Goal: Contribute content: Contribute content

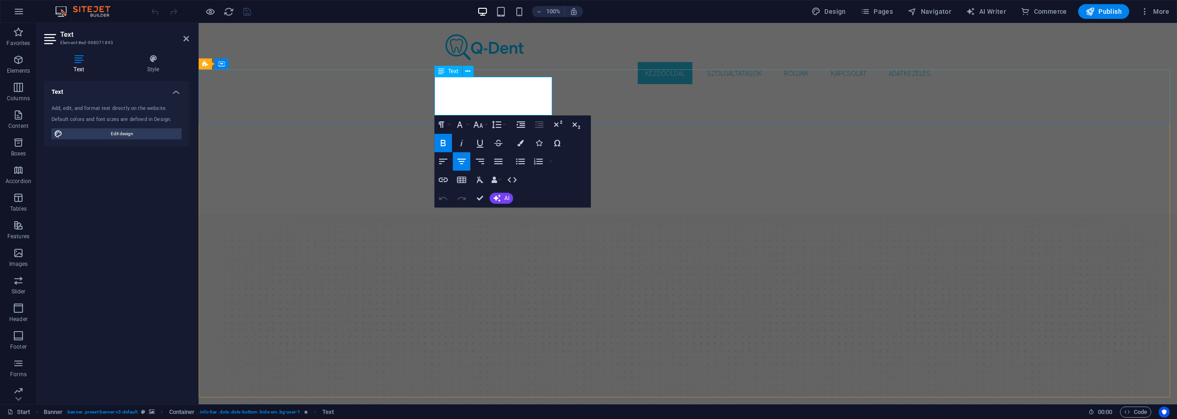
drag, startPoint x: 491, startPoint y: 91, endPoint x: 559, endPoint y: 90, distance: 67.6
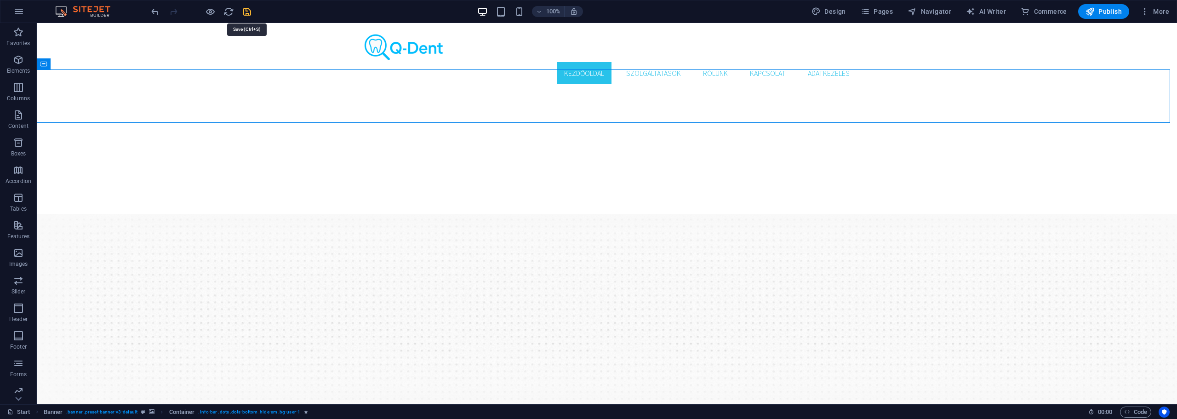
click at [248, 12] on icon "save" at bounding box center [247, 11] width 11 height 11
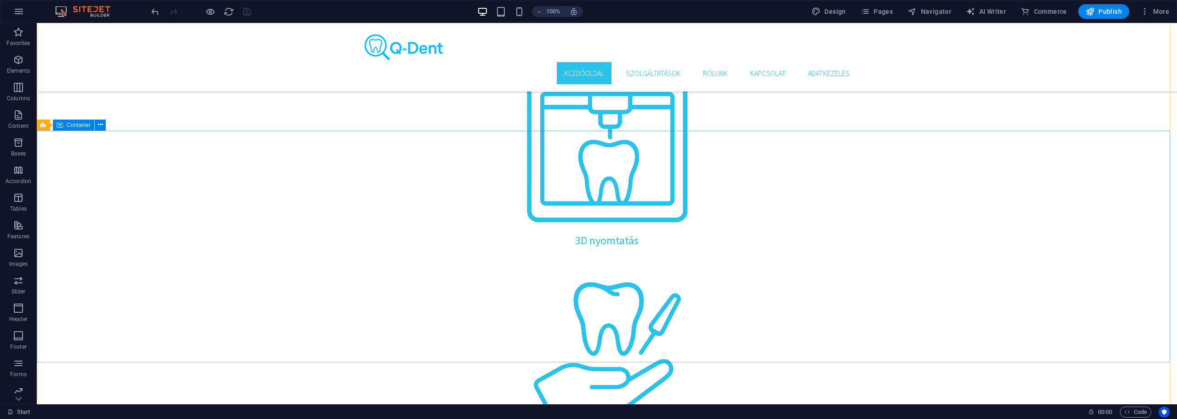
scroll to position [1169, 0]
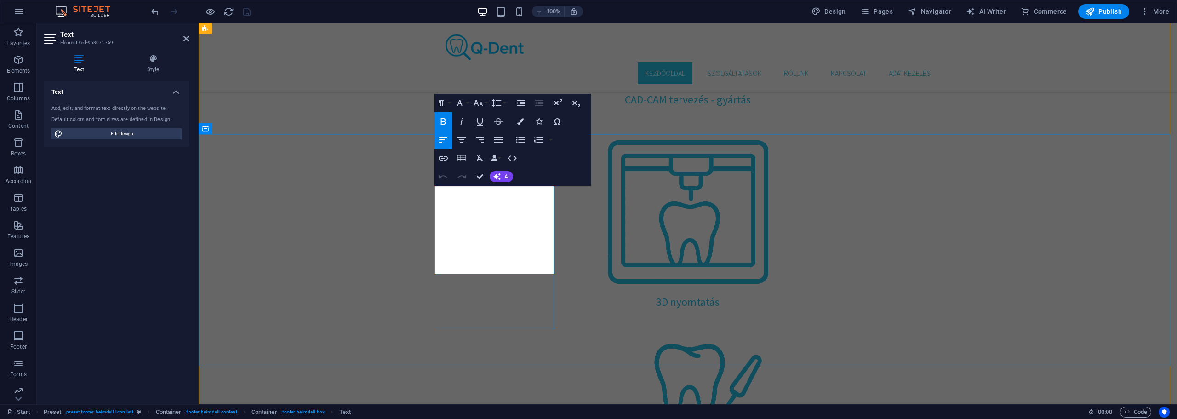
drag, startPoint x: 479, startPoint y: 194, endPoint x: 527, endPoint y: 194, distance: 47.8
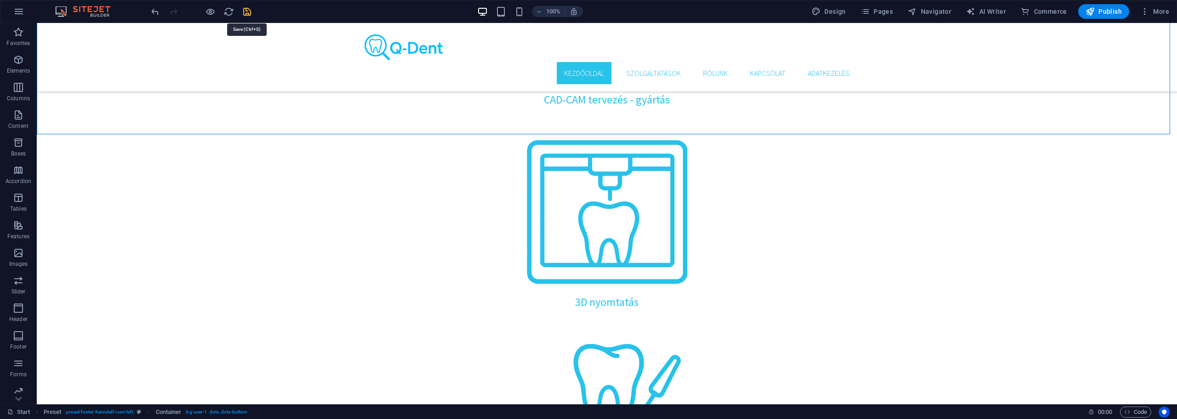
click at [247, 8] on icon "save" at bounding box center [247, 11] width 11 height 11
click at [1108, 11] on span "Publish" at bounding box center [1103, 11] width 36 height 9
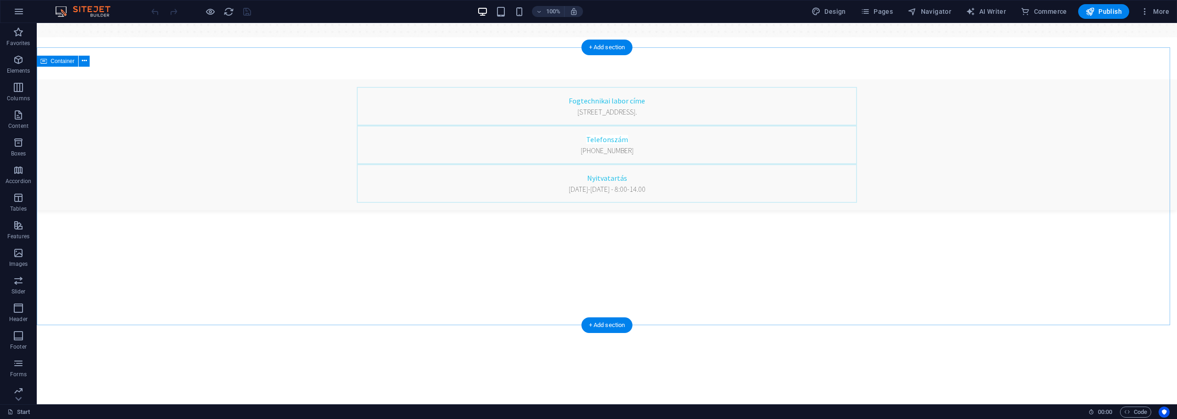
scroll to position [368, 0]
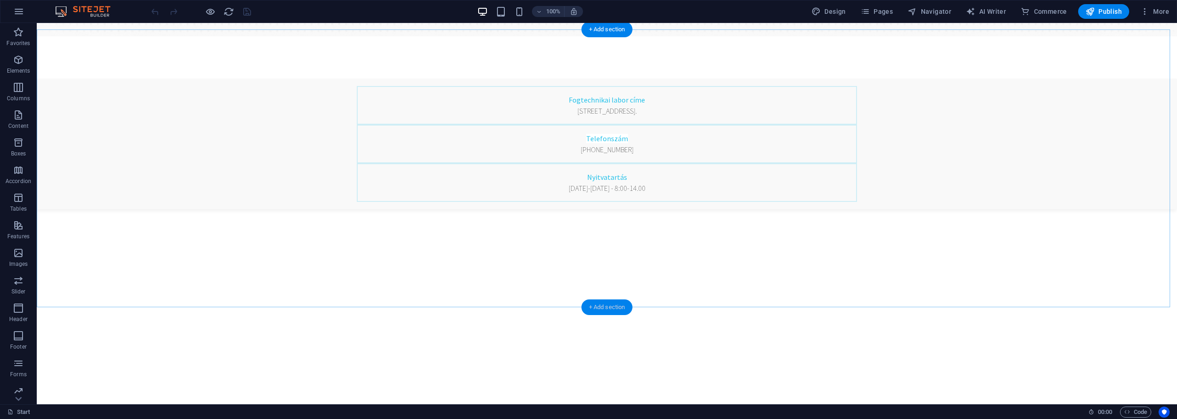
click at [602, 306] on div "+ Add section" at bounding box center [606, 307] width 51 height 16
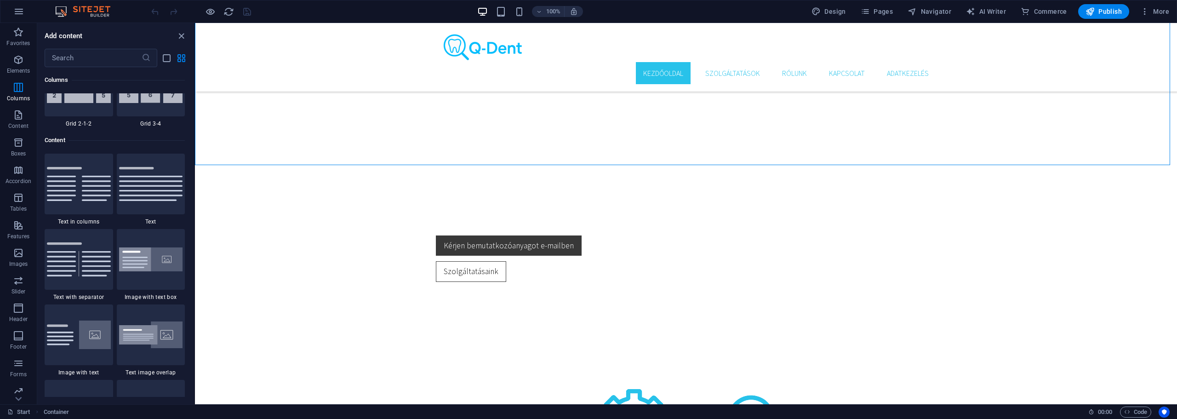
scroll to position [1547, 0]
click at [154, 257] on img at bounding box center [151, 260] width 64 height 24
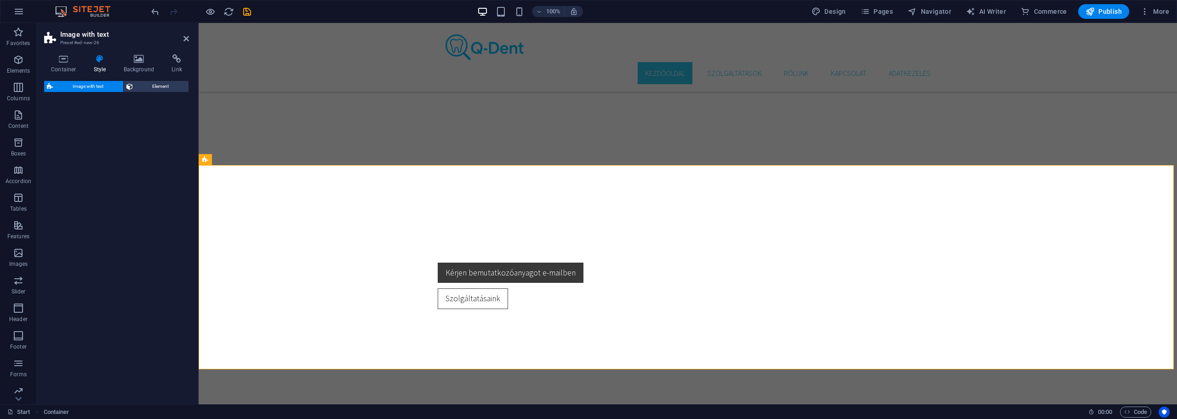
select select "rem"
select select "px"
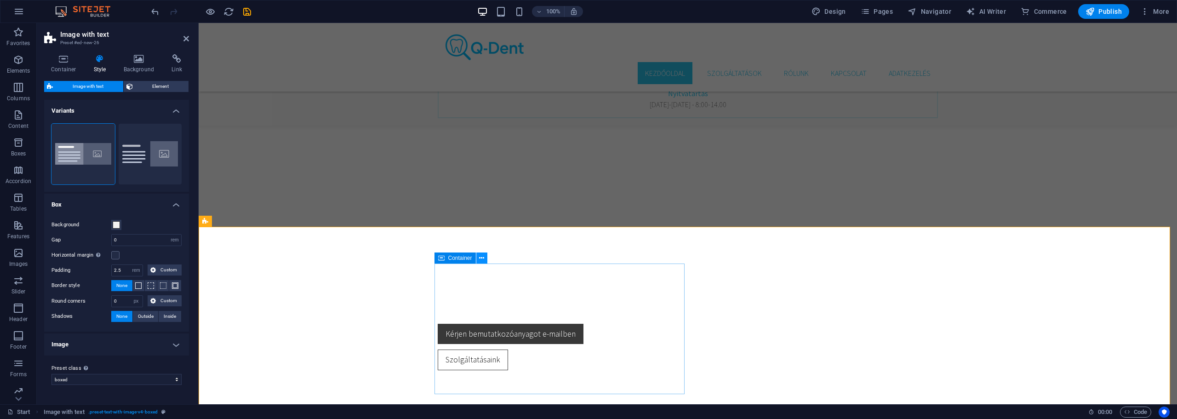
scroll to position [429, 0]
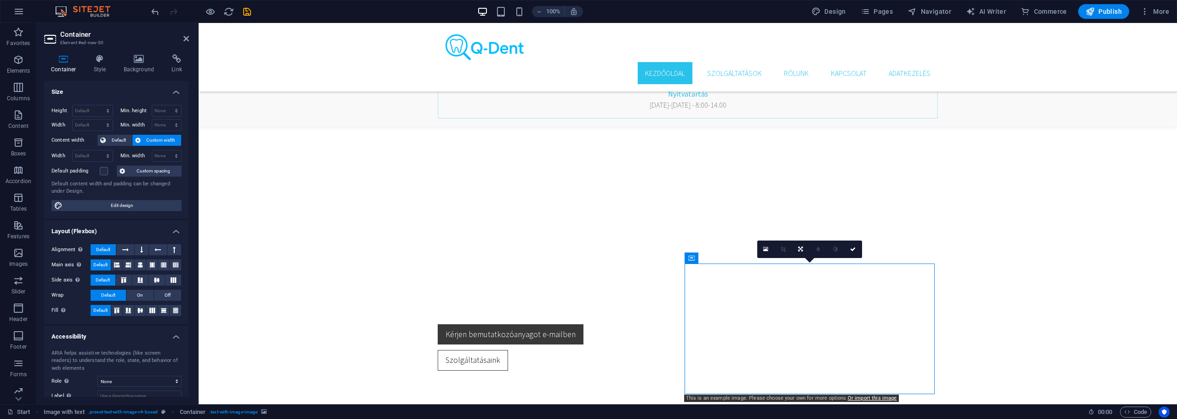
click at [183, 41] on icon at bounding box center [186, 38] width 6 height 7
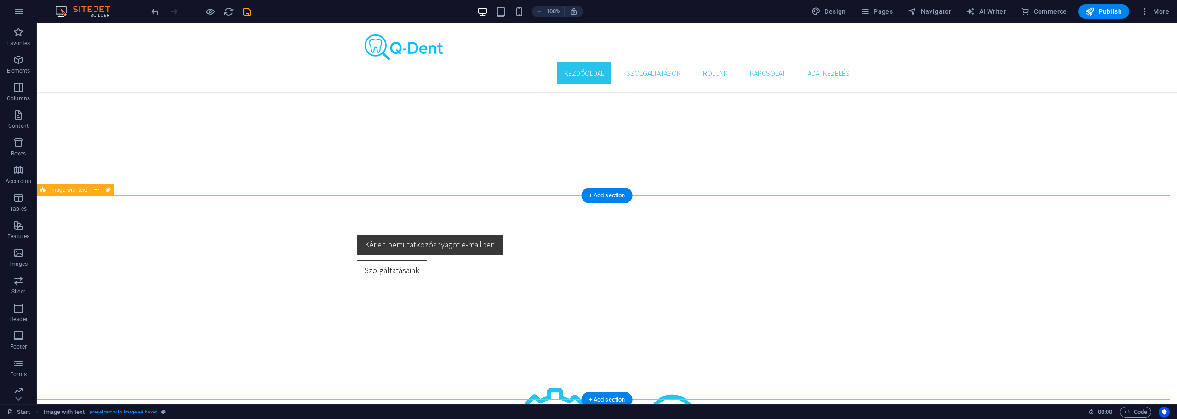
scroll to position [552, 0]
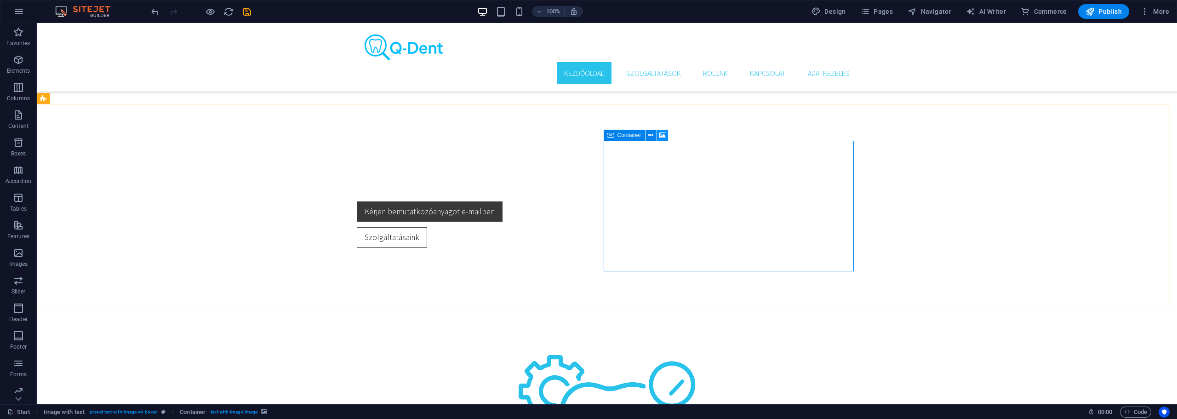
click at [661, 136] on icon at bounding box center [662, 136] width 7 height 10
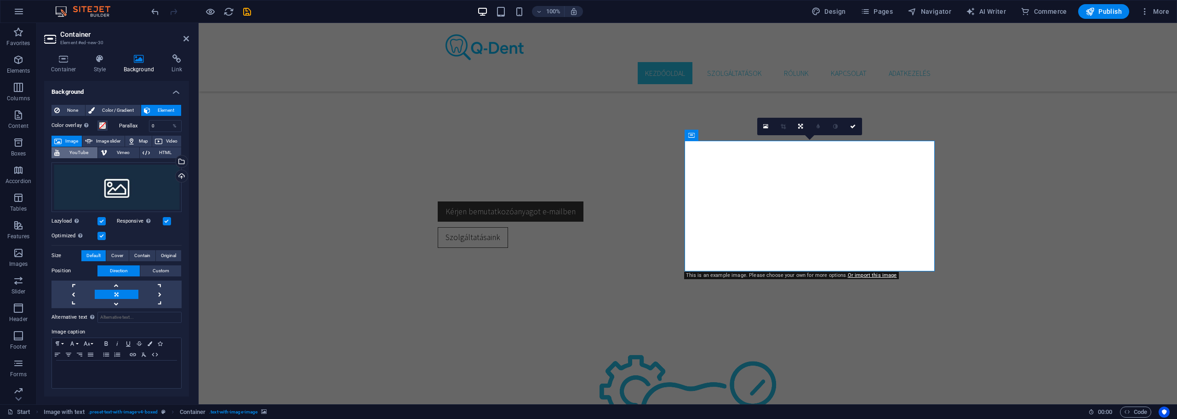
click at [83, 154] on span "YouTube" at bounding box center [79, 152] width 32 height 11
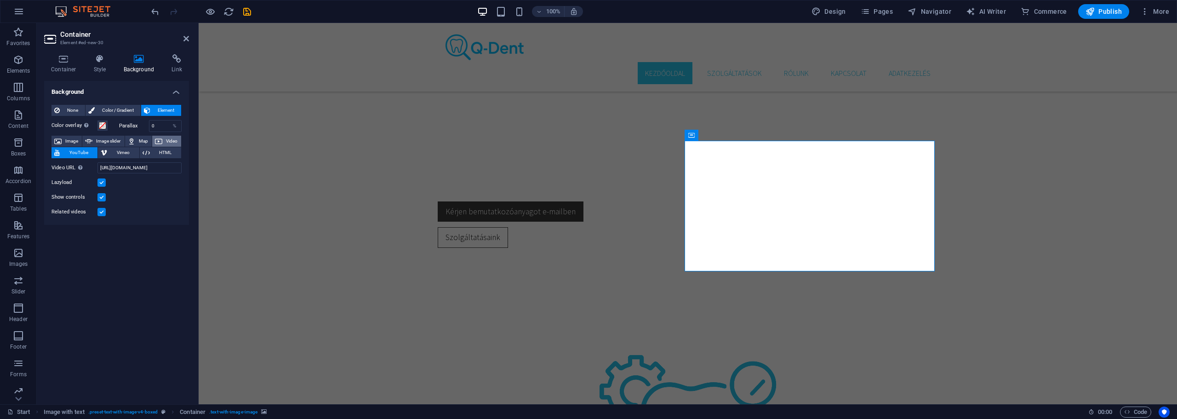
click at [168, 142] on span "Video" at bounding box center [171, 141] width 13 height 11
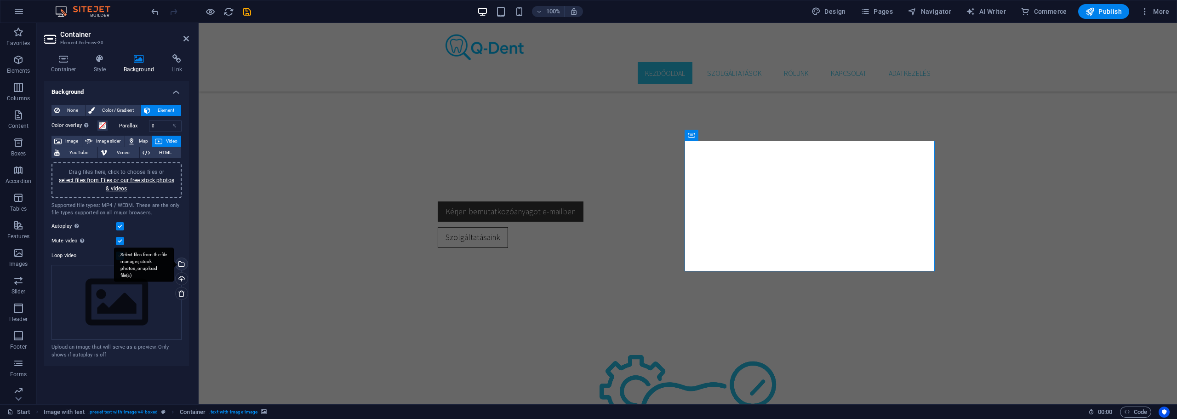
click at [174, 264] on div "Select files from the file manager, stock photos, or upload file(s)" at bounding box center [144, 264] width 60 height 34
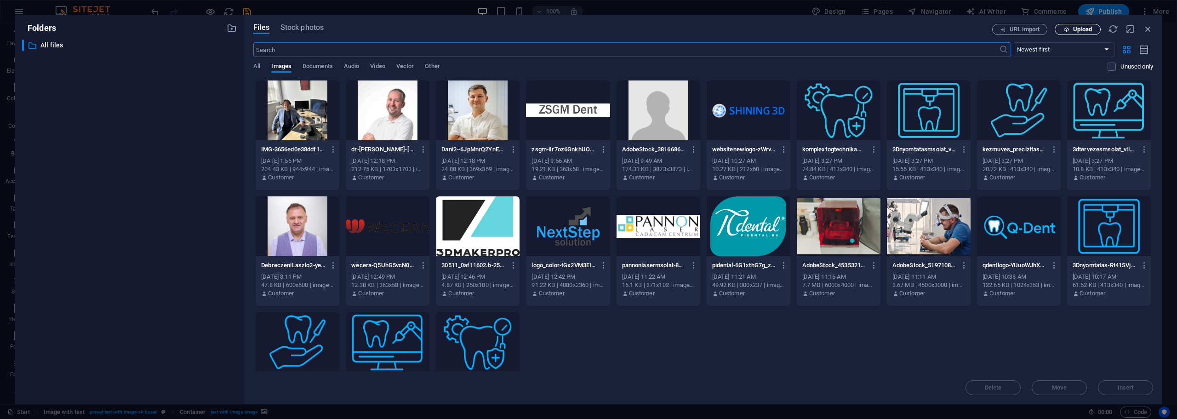
click at [1077, 28] on span "Upload" at bounding box center [1082, 30] width 19 height 6
click at [1138, 370] on icon "button" at bounding box center [1136, 371] width 11 height 10
click at [382, 67] on span "Video" at bounding box center [377, 67] width 15 height 13
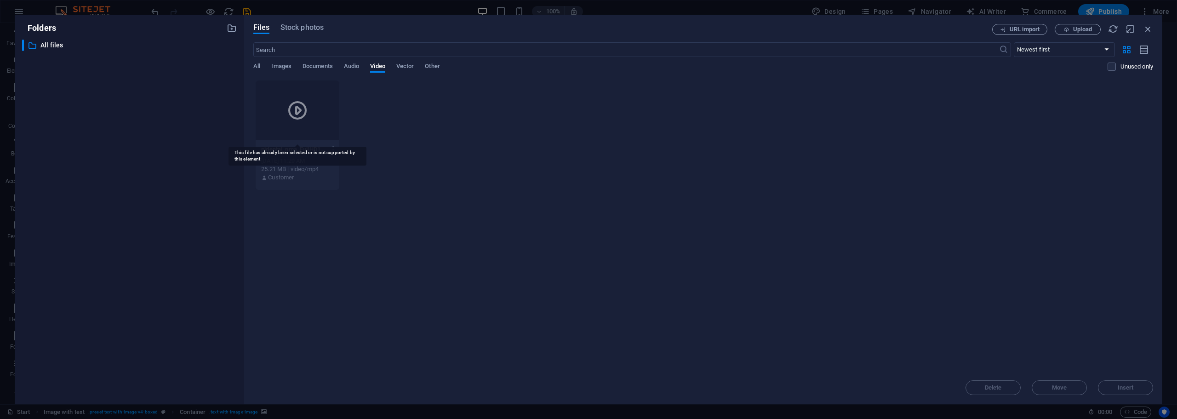
click at [317, 102] on div at bounding box center [298, 110] width 84 height 60
click at [350, 62] on div "​ Newest first Oldest first Name (A-Z) Name (Z-A) Size (0-9) Size (9-0) Resolut…" at bounding box center [703, 61] width 900 height 38
click at [351, 65] on span "Audio" at bounding box center [351, 67] width 15 height 13
click at [384, 64] on span "Video" at bounding box center [377, 67] width 15 height 13
click at [303, 107] on icon at bounding box center [297, 110] width 22 height 22
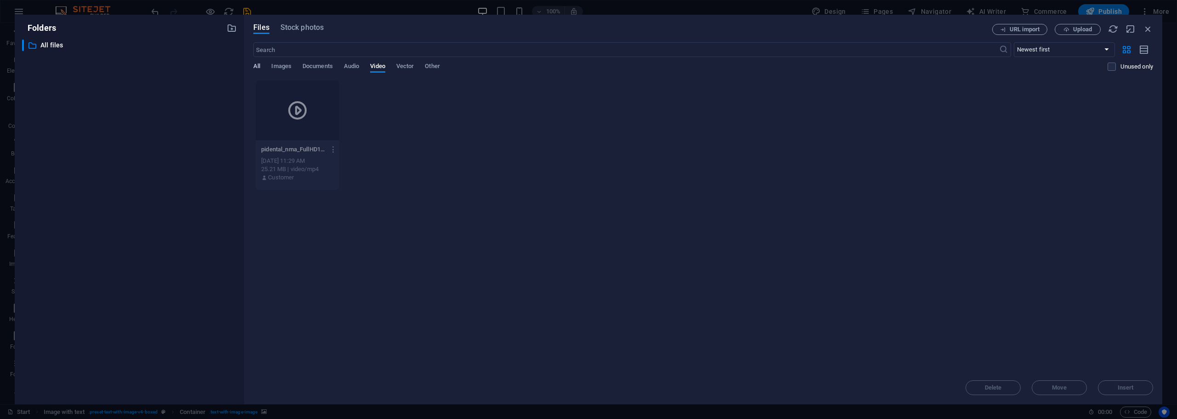
click at [256, 64] on span "All" at bounding box center [256, 67] width 7 height 13
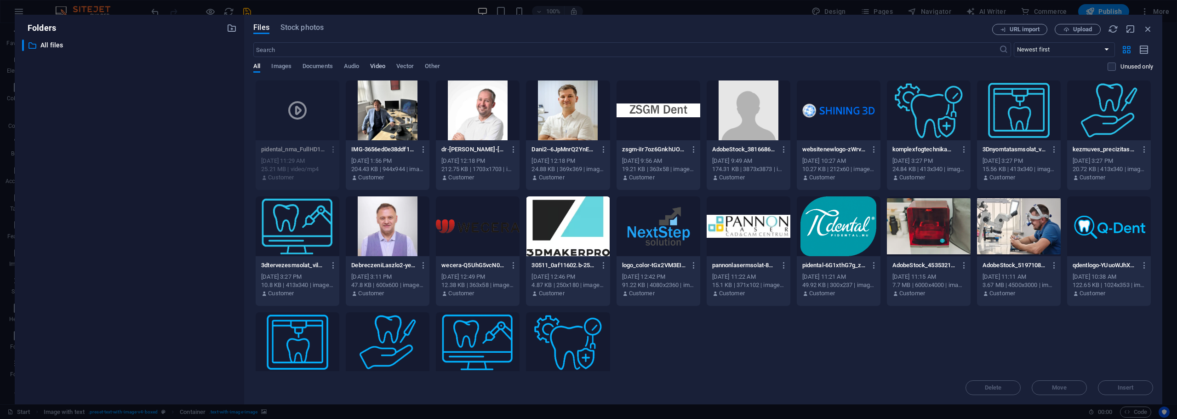
click at [382, 65] on span "Video" at bounding box center [377, 67] width 15 height 13
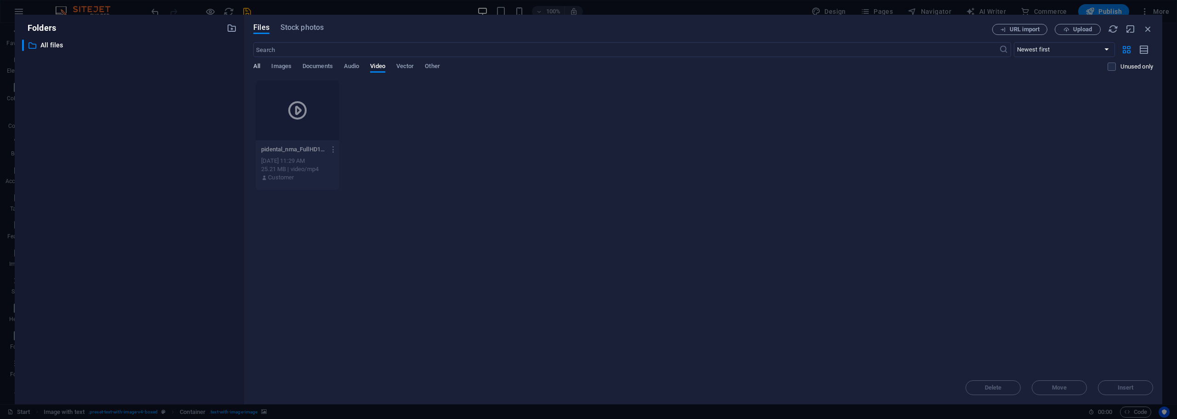
click at [258, 65] on span "All" at bounding box center [256, 67] width 7 height 13
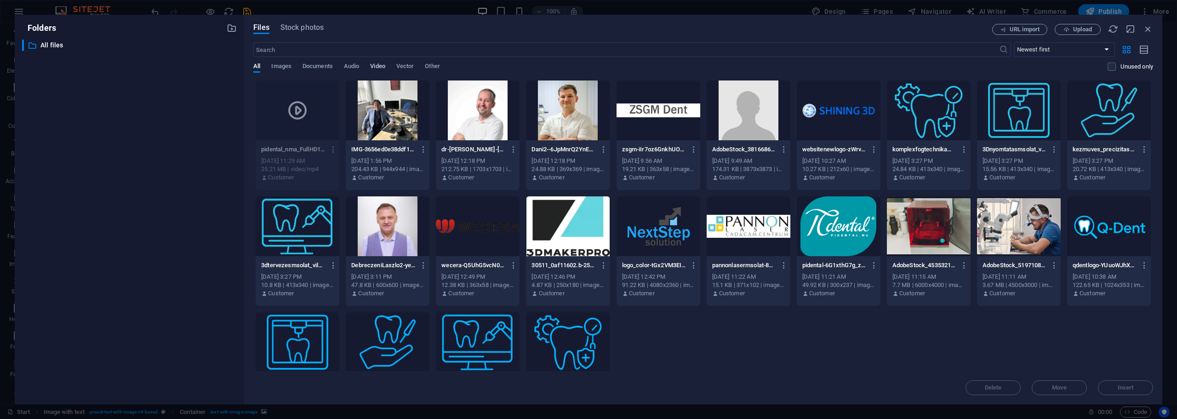
click at [374, 65] on span "Video" at bounding box center [377, 67] width 15 height 13
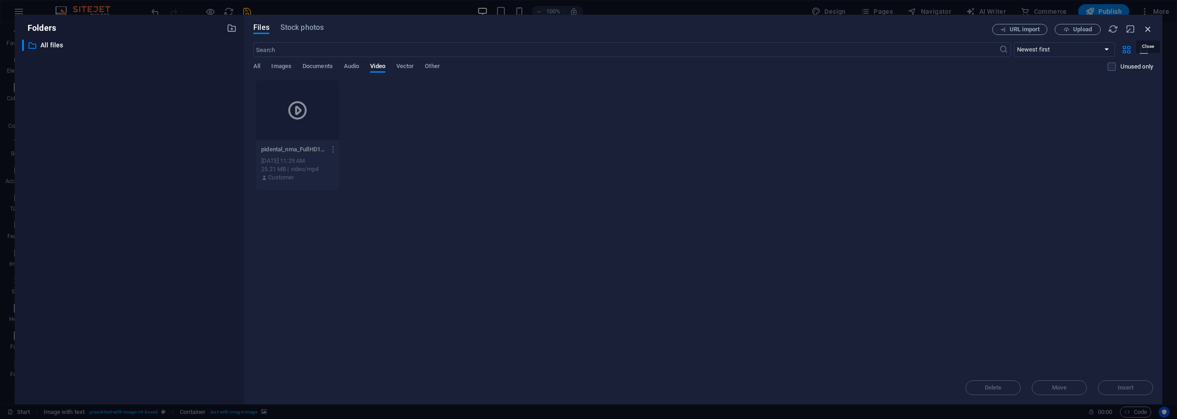
drag, startPoint x: 1144, startPoint y: 30, endPoint x: 944, endPoint y: 7, distance: 201.7
click at [1144, 30] on icon "button" at bounding box center [1148, 29] width 10 height 10
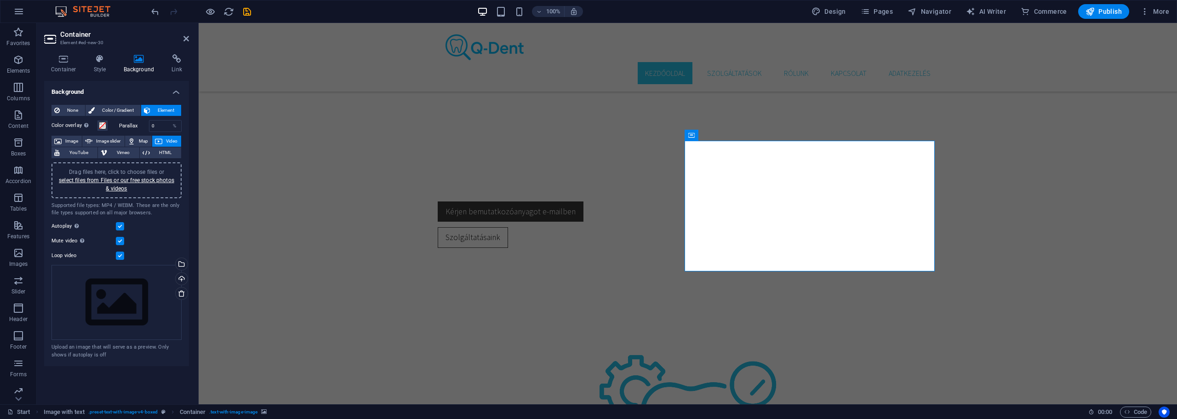
click at [165, 141] on span "Video" at bounding box center [171, 141] width 13 height 11
click at [105, 179] on link "select files from Files or our free stock photos & videos" at bounding box center [116, 184] width 115 height 15
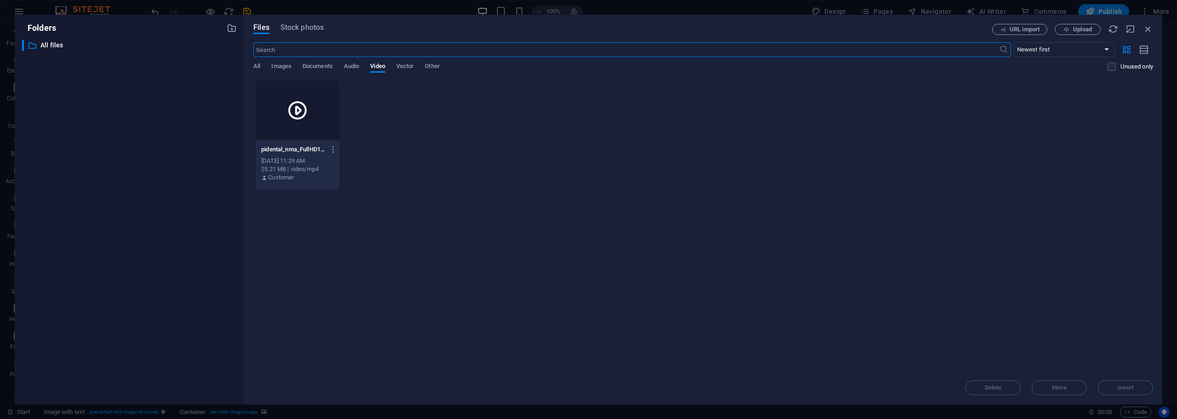
click at [291, 149] on p "pidental_nma_FullHD1080p_LOW_FR60-xvDyfZrwPQhuJ3BnAG7dxQ.mp4" at bounding box center [293, 149] width 64 height 8
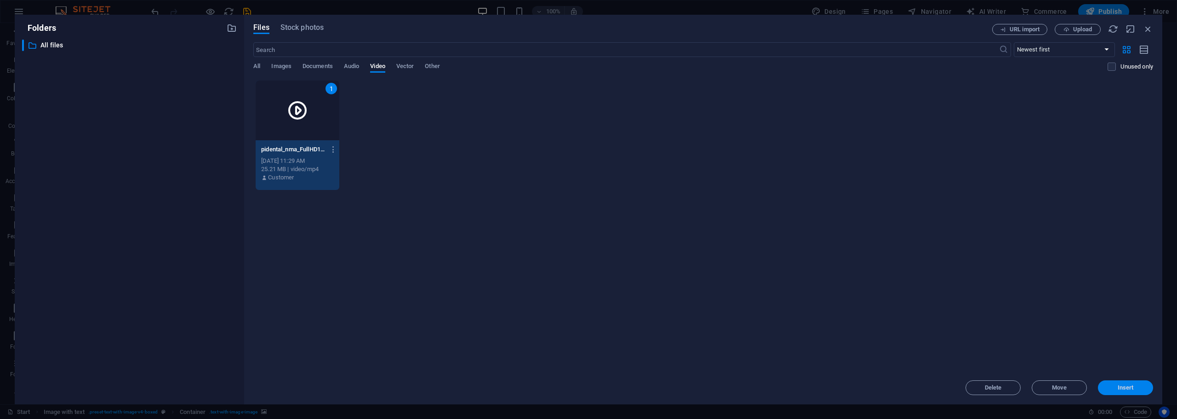
click at [1144, 388] on span "Insert" at bounding box center [1125, 388] width 48 height 6
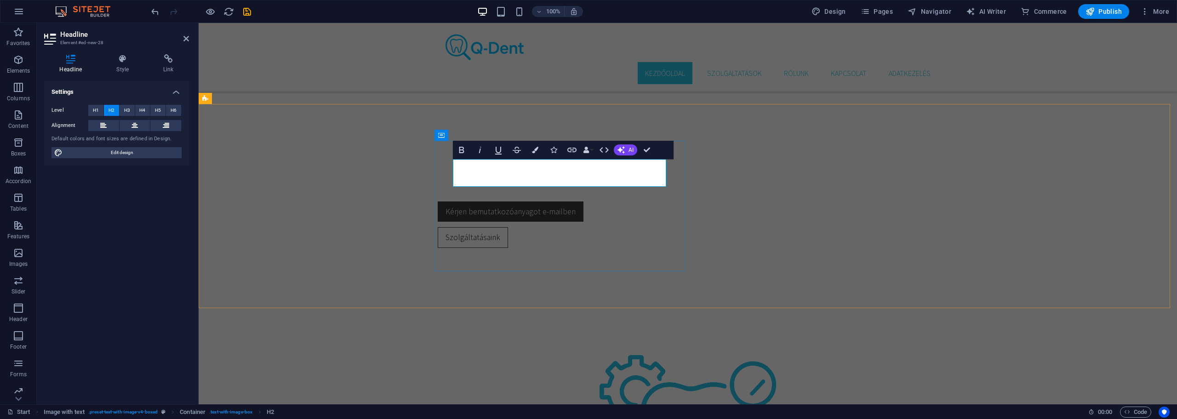
drag, startPoint x: 633, startPoint y: 174, endPoint x: 444, endPoint y: 174, distance: 189.8
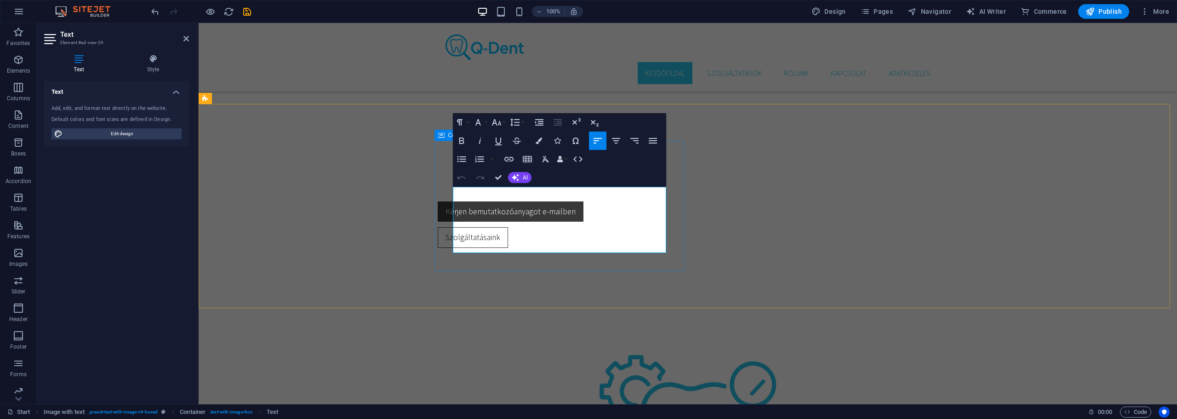
drag, startPoint x: 646, startPoint y: 249, endPoint x: 440, endPoint y: 190, distance: 214.1
